Goal: Communication & Community: Answer question/provide support

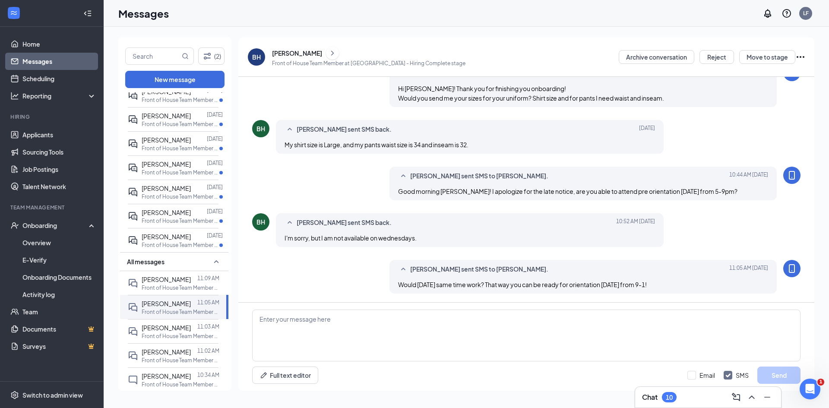
scroll to position [111, 0]
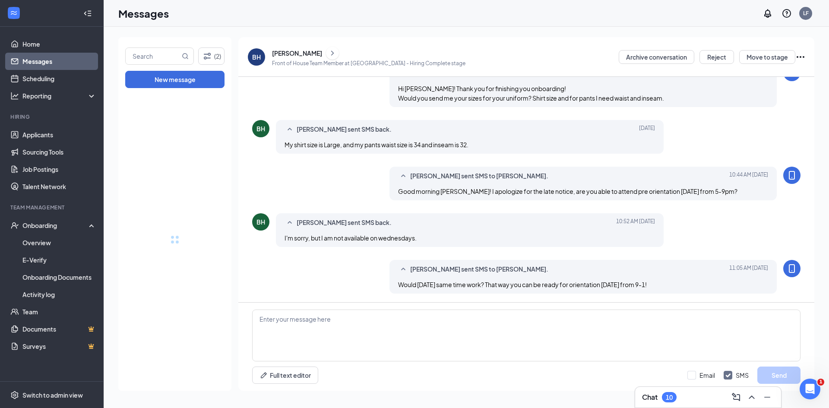
drag, startPoint x: 225, startPoint y: 185, endPoint x: 236, endPoint y: 230, distance: 46.2
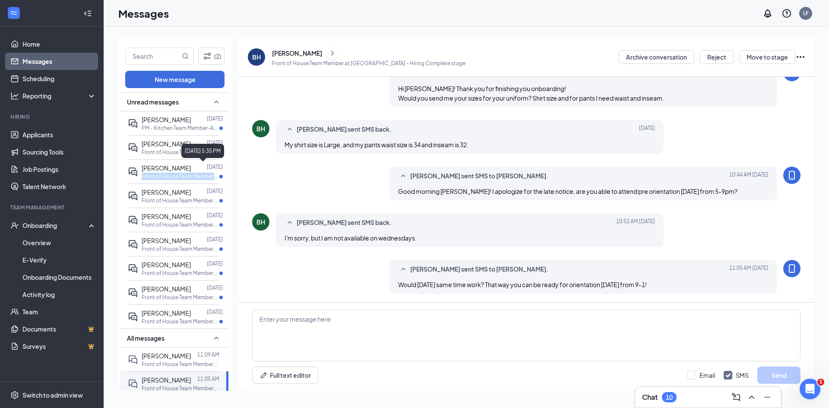
scroll to position [0, 1]
drag, startPoint x: 222, startPoint y: 169, endPoint x: 224, endPoint y: 176, distance: 7.7
click at [224, 176] on div "Unread messages [PERSON_NAME] [DATE] PM - Kitchen Team Member-Age [DEMOGRAPHIC_…" at bounding box center [174, 242] width 108 height 300
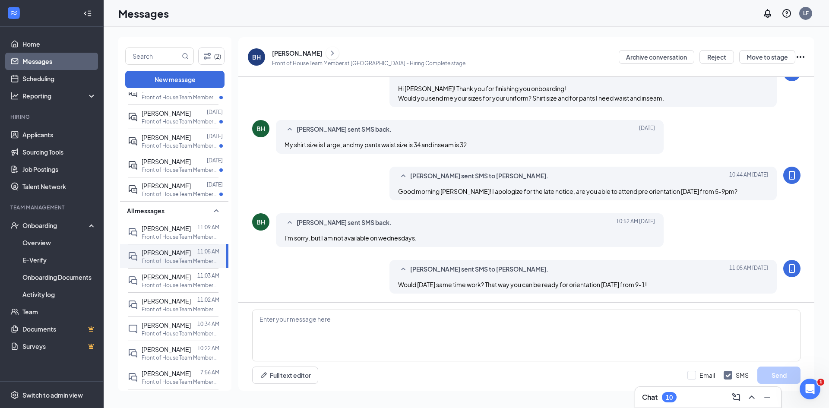
scroll to position [129, 1]
click at [175, 347] on span "[PERSON_NAME]" at bounding box center [166, 348] width 49 height 8
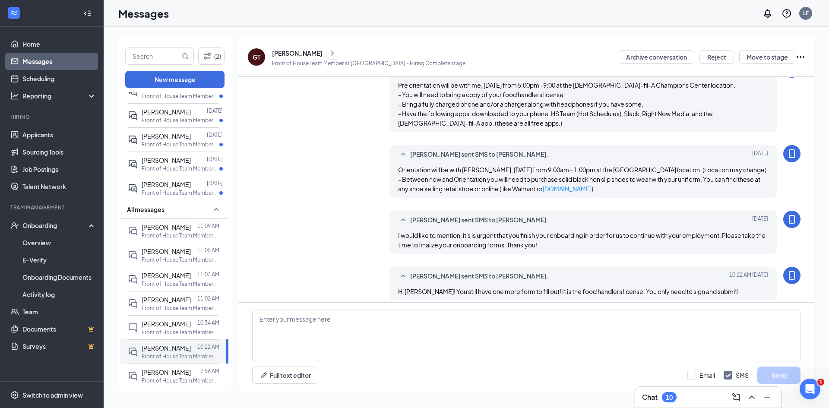
scroll to position [421, 0]
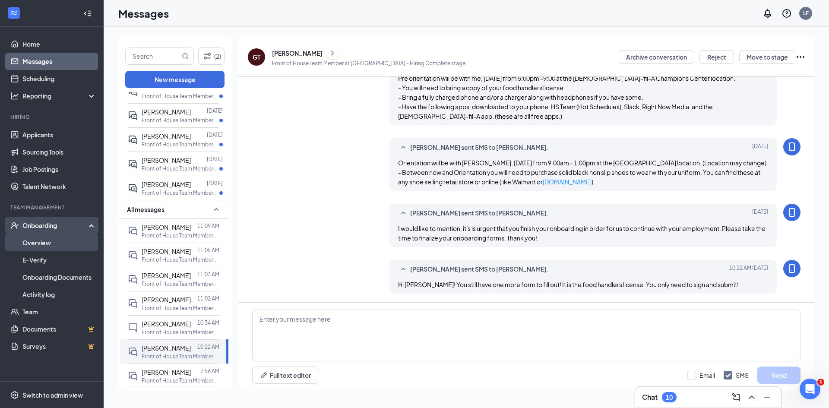
click at [37, 240] on link "Overview" at bounding box center [59, 242] width 74 height 17
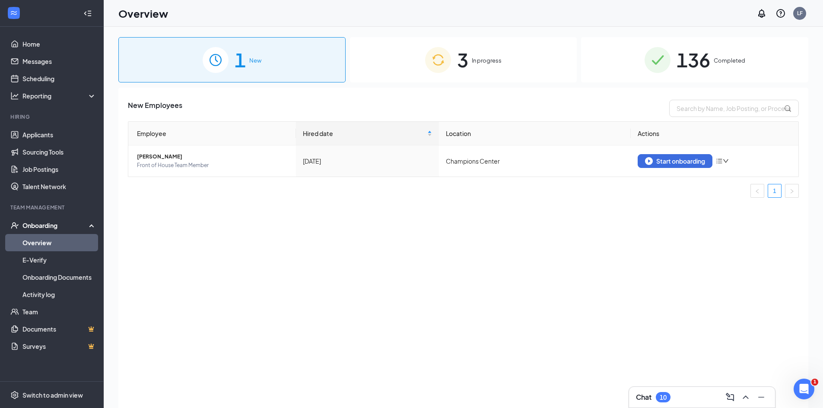
click at [560, 64] on div "3 In progress" at bounding box center [463, 59] width 227 height 45
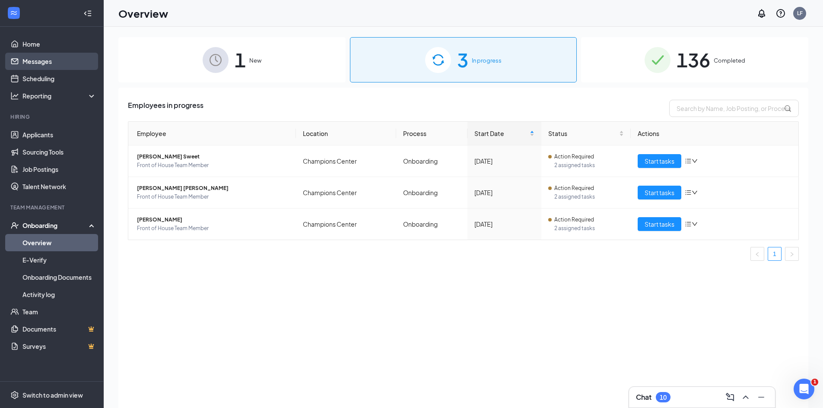
click at [41, 60] on link "Messages" at bounding box center [59, 61] width 74 height 17
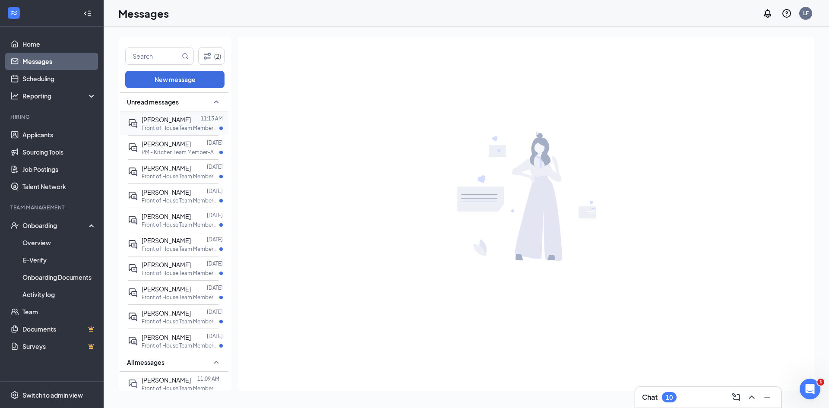
click at [178, 121] on span "[PERSON_NAME]" at bounding box center [166, 120] width 49 height 8
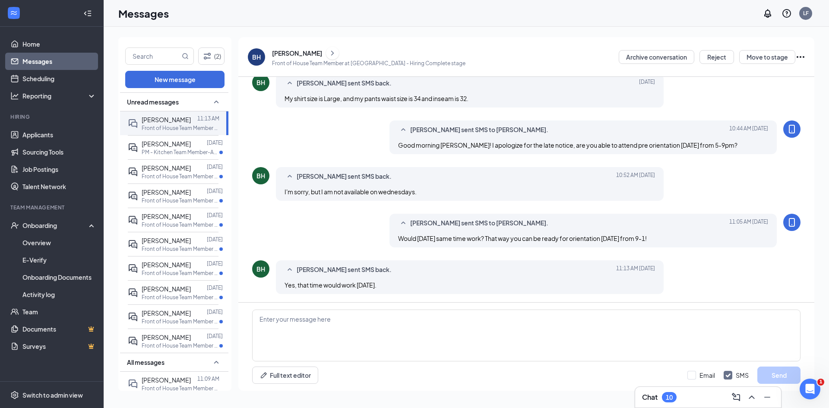
scroll to position [249, 0]
